Goal: Navigation & Orientation: Find specific page/section

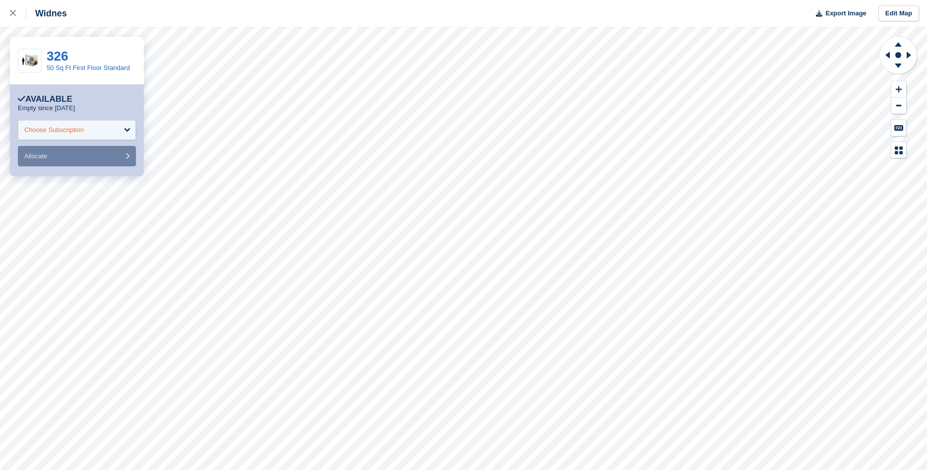
click at [126, 132] on div "Choose Subscription" at bounding box center [77, 130] width 118 height 20
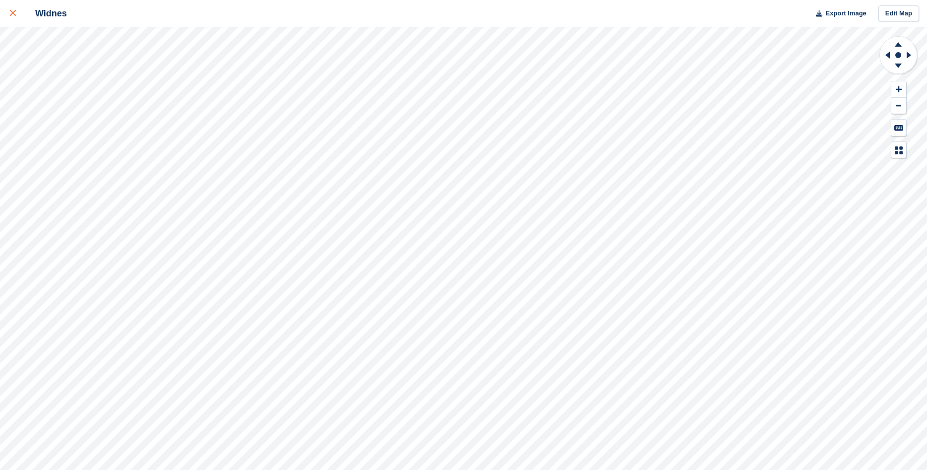
click at [15, 13] on icon at bounding box center [13, 13] width 6 height 6
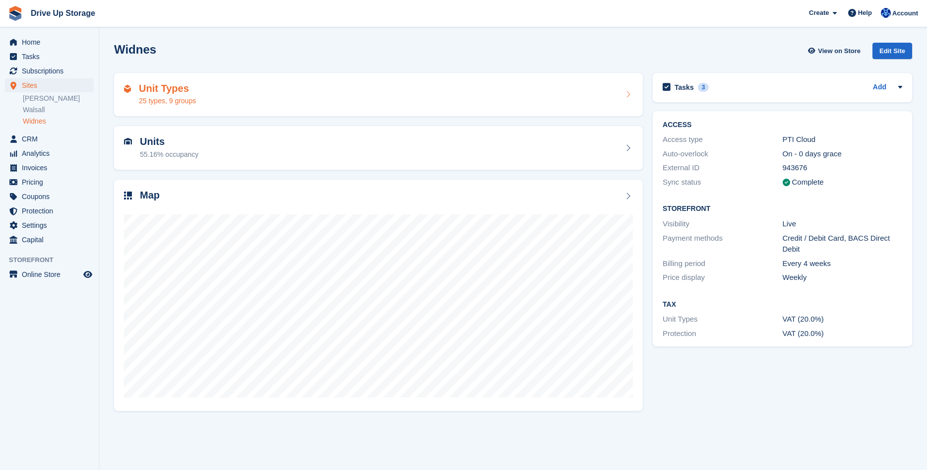
click at [168, 89] on h2 "Unit Types" at bounding box center [167, 88] width 57 height 11
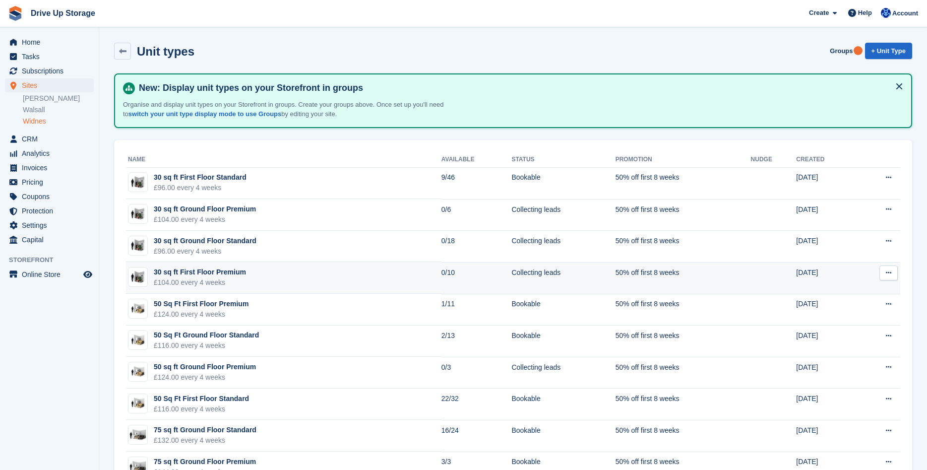
scroll to position [51, 0]
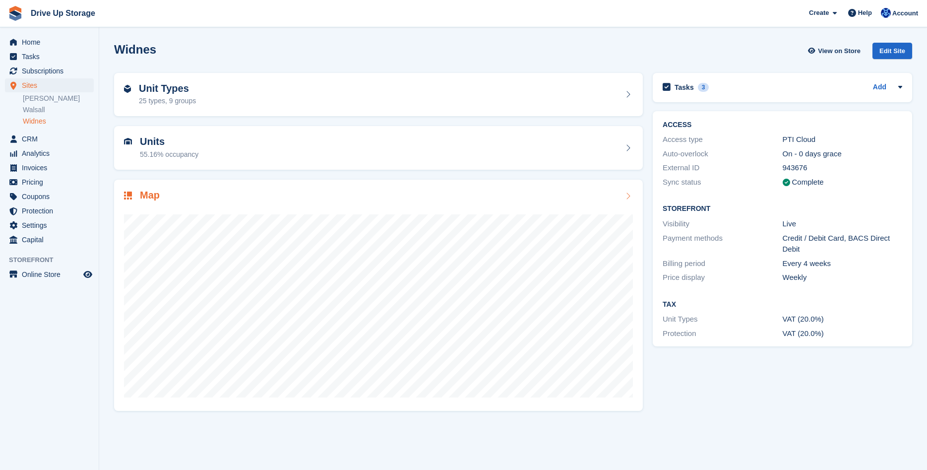
click at [369, 207] on div at bounding box center [378, 301] width 509 height 198
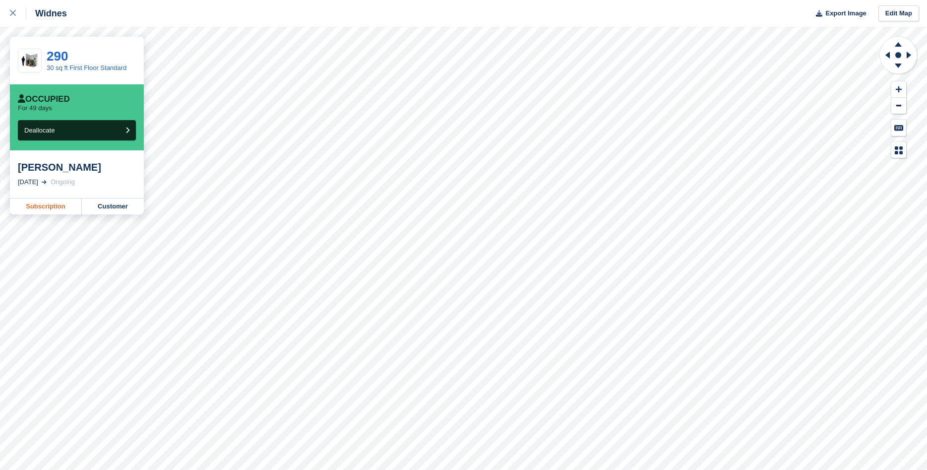
click at [67, 212] on link "Subscription" at bounding box center [46, 206] width 72 height 16
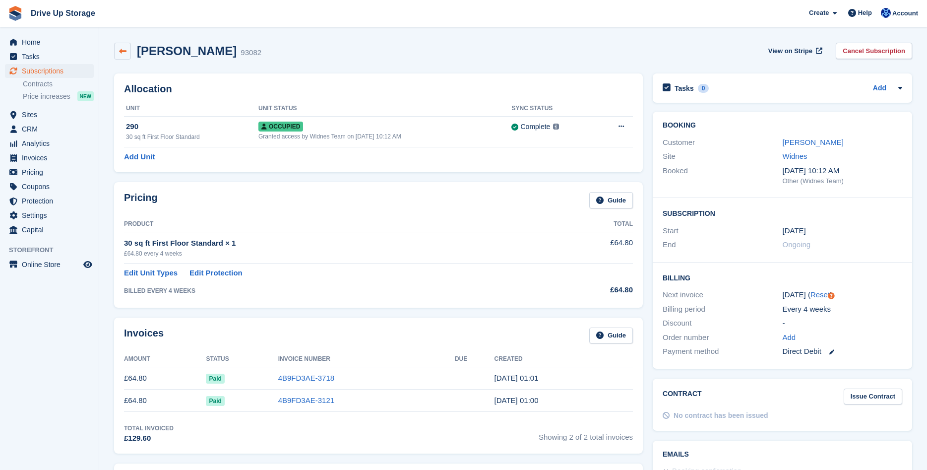
click at [129, 54] on link at bounding box center [122, 51] width 17 height 17
click at [56, 117] on span "Sites" at bounding box center [52, 115] width 60 height 14
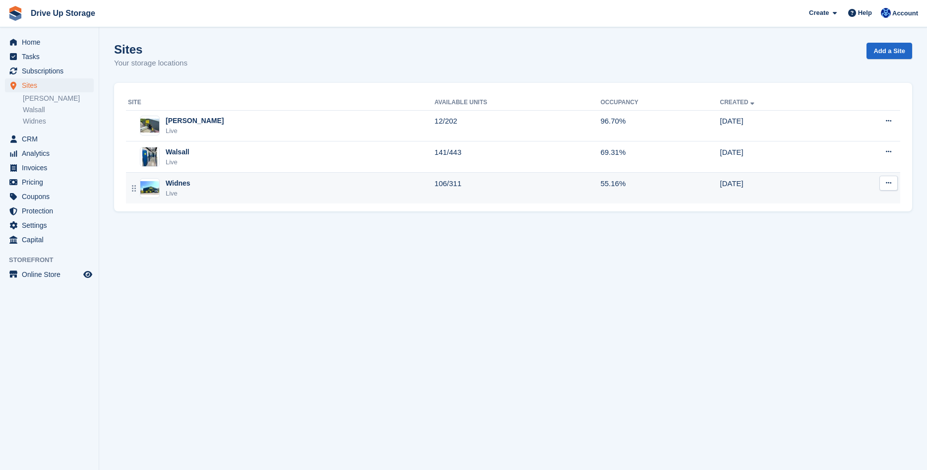
click at [220, 189] on div "Widnes Live" at bounding box center [281, 188] width 307 height 20
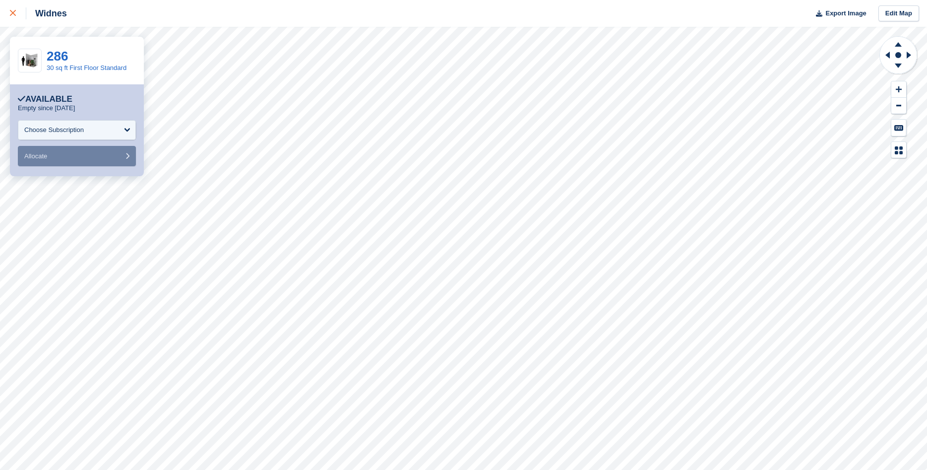
click at [19, 16] on div at bounding box center [18, 13] width 16 height 12
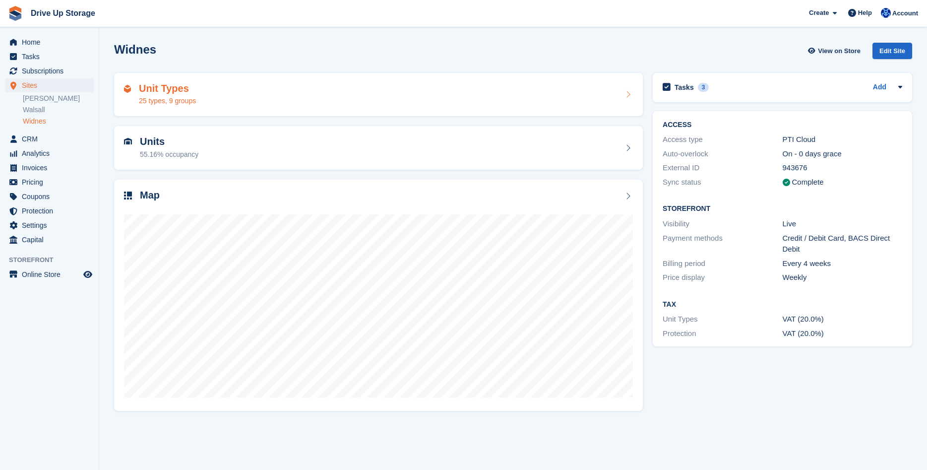
click at [410, 80] on div "Unit Types 25 types, 9 groups" at bounding box center [378, 95] width 529 height 44
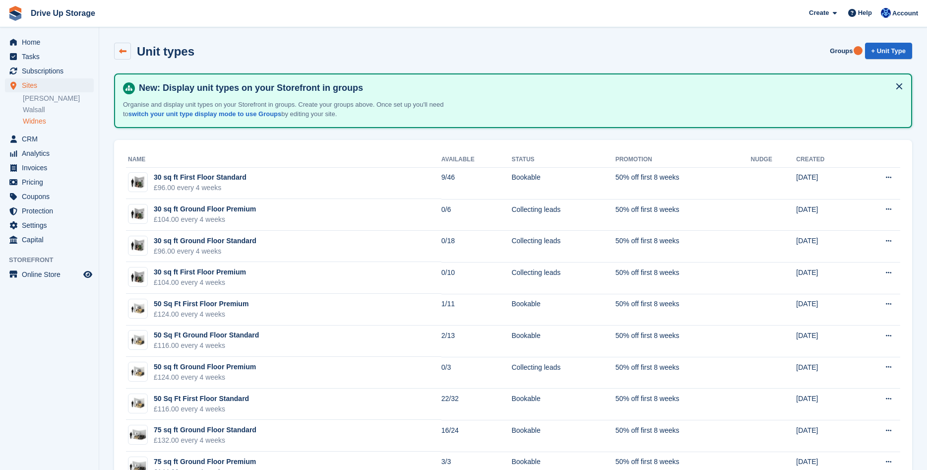
click at [124, 50] on icon at bounding box center [122, 51] width 7 height 7
